Goal: Task Accomplishment & Management: Manage account settings

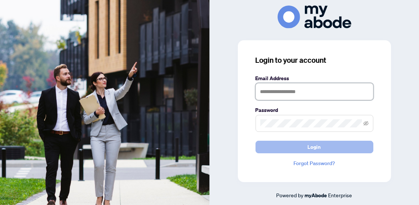
type input "**********"
click at [311, 145] on span "Login" at bounding box center [314, 147] width 13 height 12
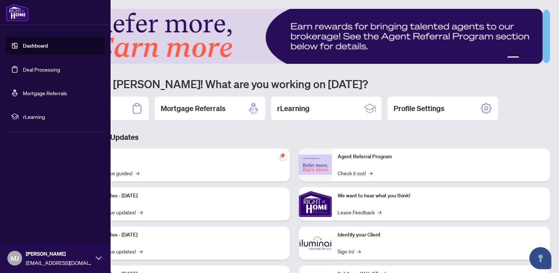
click at [35, 46] on link "Dashboard" at bounding box center [35, 45] width 25 height 7
click at [41, 44] on link "Dashboard" at bounding box center [35, 45] width 25 height 7
click at [42, 45] on link "Dashboard" at bounding box center [35, 45] width 25 height 7
click at [31, 43] on link "Dashboard" at bounding box center [35, 45] width 25 height 7
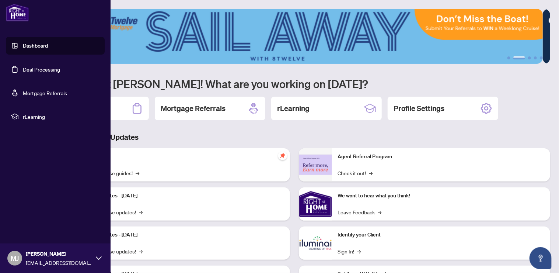
click at [45, 45] on link "Dashboard" at bounding box center [35, 45] width 25 height 7
click at [24, 46] on link "Dashboard" at bounding box center [35, 45] width 25 height 7
click at [42, 67] on link "Deal Processing" at bounding box center [41, 69] width 37 height 7
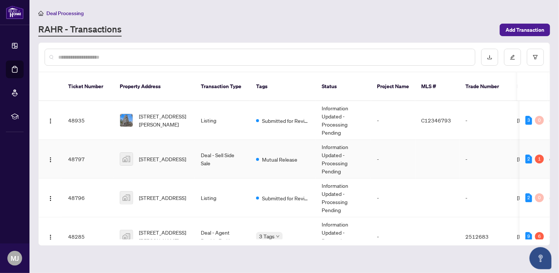
click at [156, 155] on span "[STREET_ADDRESS]" at bounding box center [162, 159] width 47 height 8
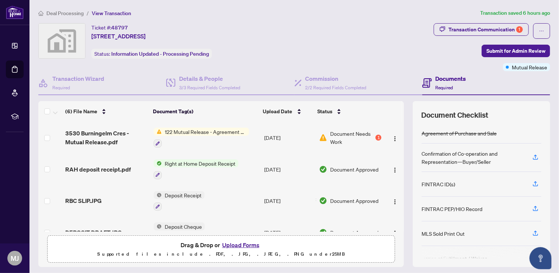
click at [220, 128] on span "122 Mutual Release - Agreement of Purchase and Sale" at bounding box center [205, 132] width 87 height 8
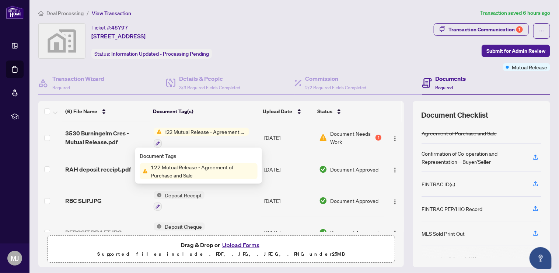
click at [220, 128] on span "122 Mutual Release - Agreement of Purchase and Sale" at bounding box center [205, 132] width 87 height 8
click at [244, 241] on button "Upload Forms" at bounding box center [241, 245] width 42 height 10
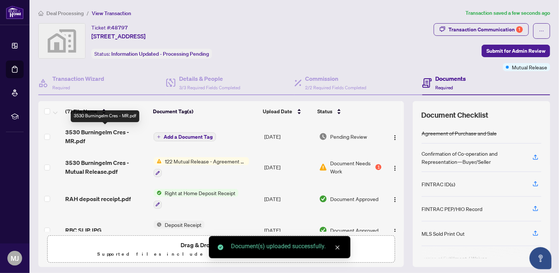
click at [82, 130] on span "3530 Burningelm Cres - MR.pdf" at bounding box center [106, 137] width 83 height 18
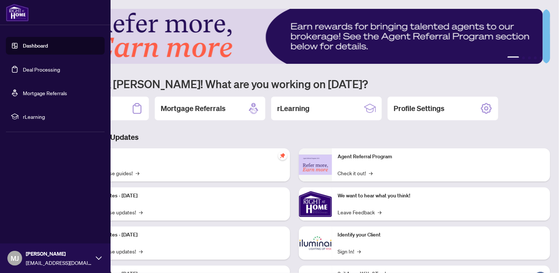
click at [34, 71] on link "Deal Processing" at bounding box center [41, 69] width 37 height 7
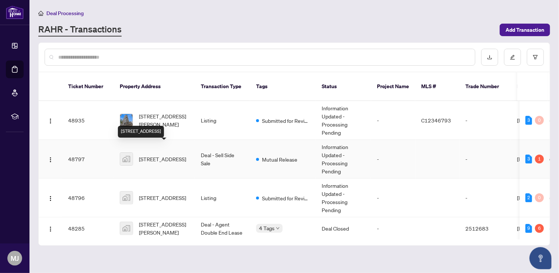
click at [162, 155] on span "[STREET_ADDRESS]" at bounding box center [162, 159] width 47 height 8
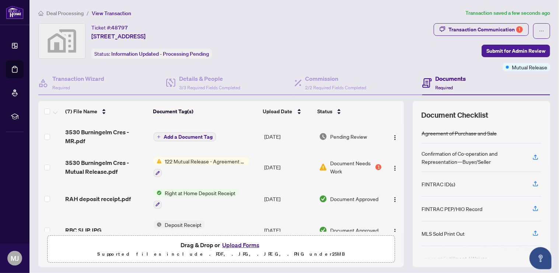
scroll to position [49, 0]
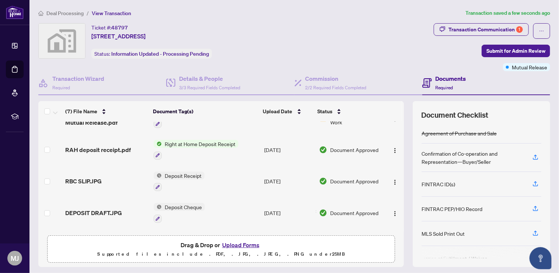
click at [248, 246] on button "Upload Forms" at bounding box center [241, 245] width 42 height 10
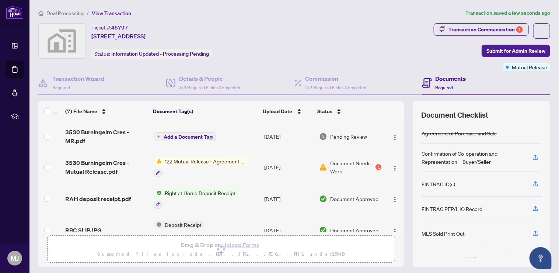
scroll to position [0, 0]
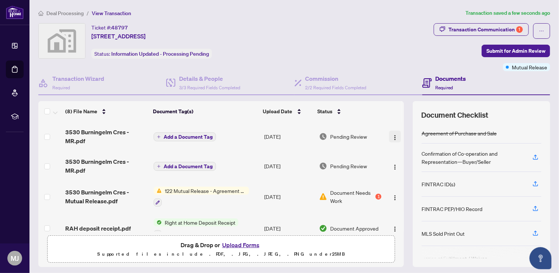
click at [392, 132] on span "button" at bounding box center [395, 136] width 6 height 8
click at [392, 135] on img "button" at bounding box center [395, 138] width 6 height 6
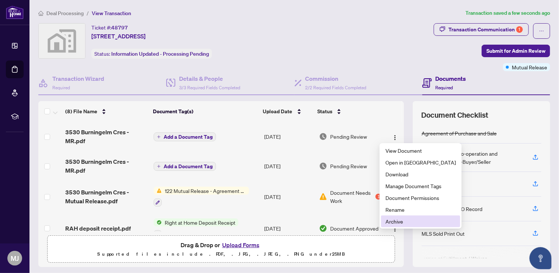
click at [400, 224] on span "Archive" at bounding box center [420, 221] width 70 height 8
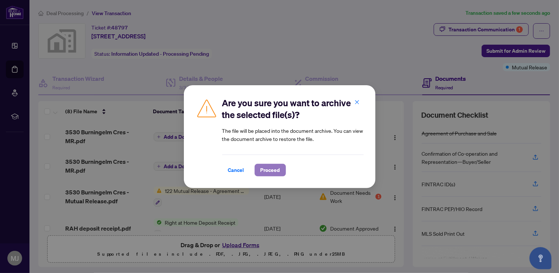
click at [269, 172] on span "Proceed" at bounding box center [271, 170] width 20 height 12
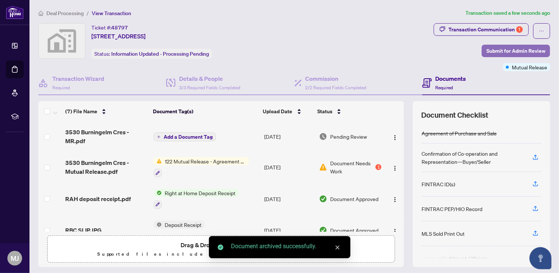
click at [519, 48] on span "Submit for Admin Review" at bounding box center [515, 51] width 59 height 12
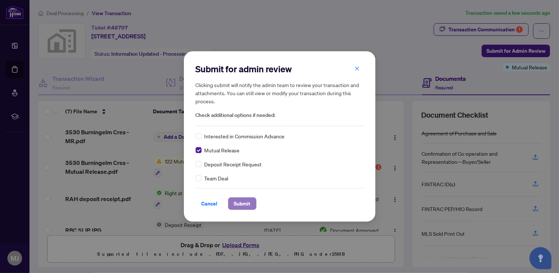
drag, startPoint x: 249, startPoint y: 202, endPoint x: 250, endPoint y: 198, distance: 3.8
click at [249, 201] on span "Submit" at bounding box center [242, 204] width 17 height 12
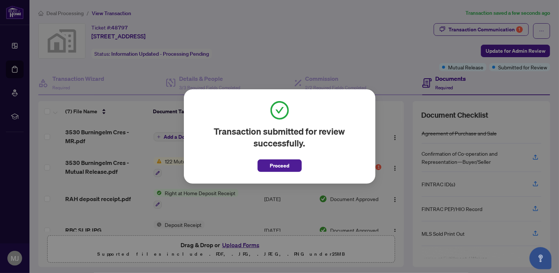
click at [470, 28] on div "Transaction submitted for review successfully. Proceed Cancel OK" at bounding box center [279, 136] width 559 height 273
click at [289, 160] on button "Proceed" at bounding box center [280, 165] width 44 height 13
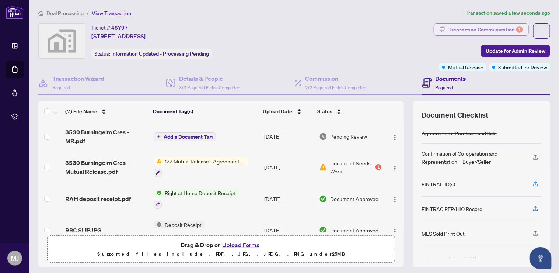
click at [473, 27] on div "Transaction Communication 1" at bounding box center [486, 30] width 74 height 12
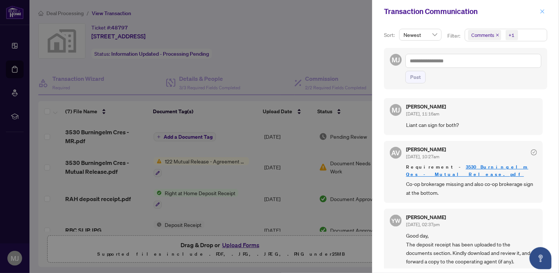
click at [543, 7] on span "button" at bounding box center [542, 12] width 5 height 12
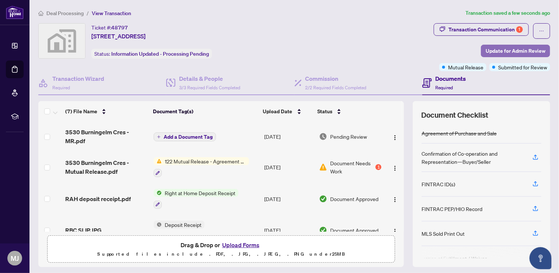
click at [499, 52] on span "Update for Admin Review" at bounding box center [516, 51] width 60 height 12
click at [0, 0] on div "Update for admin review Clicking submit will notify the admin team to review yo…" at bounding box center [0, 0] width 0 height 0
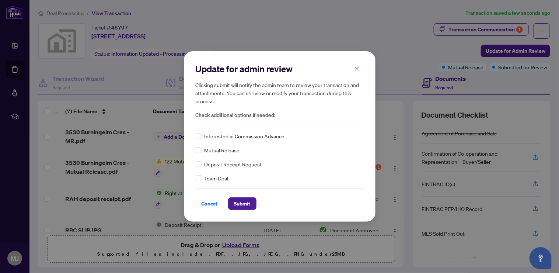
click at [223, 152] on span "Mutual Release" at bounding box center [222, 150] width 35 height 8
click at [242, 196] on div "Cancel Submit" at bounding box center [280, 199] width 168 height 22
click at [239, 203] on span "Submit" at bounding box center [242, 204] width 17 height 12
click at [363, 66] on div "Update for admin review Clicking submit will notify the admin team to review yo…" at bounding box center [279, 136] width 559 height 273
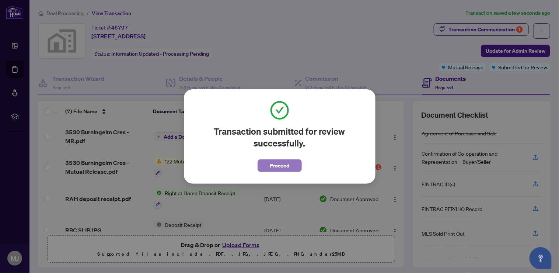
drag, startPoint x: 277, startPoint y: 170, endPoint x: 253, endPoint y: 155, distance: 28.5
click at [277, 169] on span "Proceed" at bounding box center [280, 166] width 20 height 12
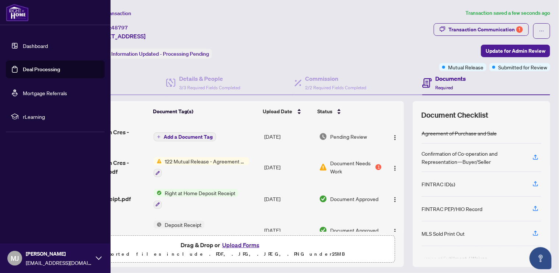
click at [17, 13] on img at bounding box center [17, 13] width 23 height 18
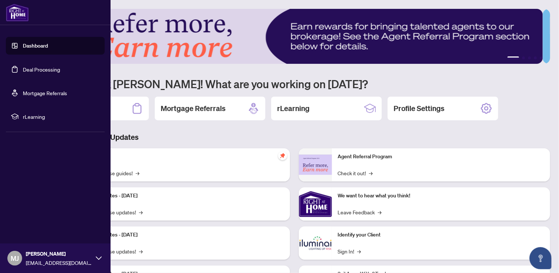
click at [47, 71] on link "Deal Processing" at bounding box center [41, 69] width 37 height 7
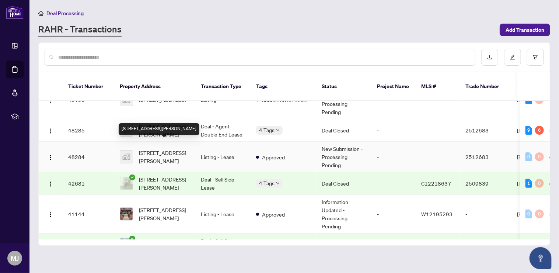
scroll to position [49, 0]
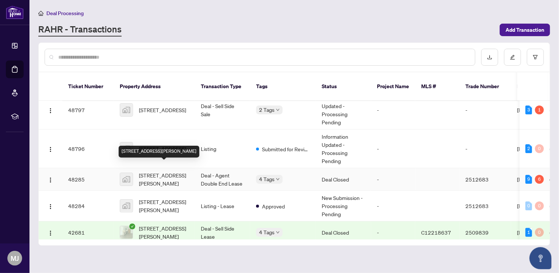
click at [163, 171] on span "[STREET_ADDRESS][PERSON_NAME]" at bounding box center [164, 179] width 50 height 16
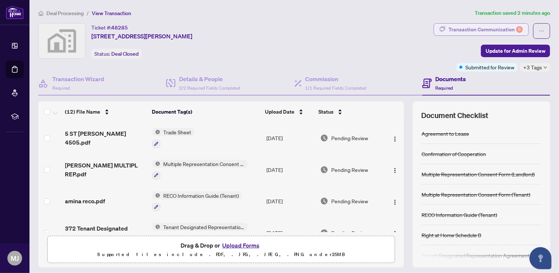
click at [485, 25] on div "Transaction Communication 6" at bounding box center [486, 30] width 74 height 12
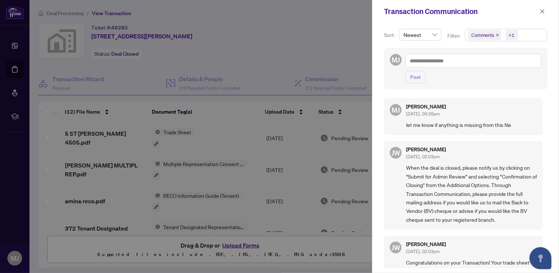
click at [485, 25] on div "Sort: Newest Filter: Comments +1 MJ Post MJ Marina Jerkovic Aug/18/2025, 09:26p…" at bounding box center [465, 148] width 187 height 250
click at [255, 34] on div at bounding box center [279, 136] width 559 height 273
click at [544, 7] on span "button" at bounding box center [542, 12] width 5 height 12
